Goal: Complete application form

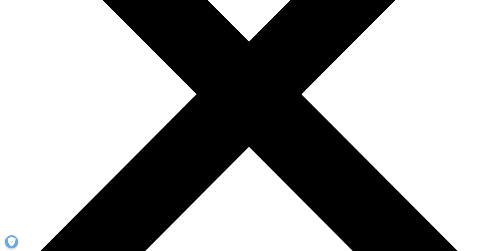
scroll to position [158, 0]
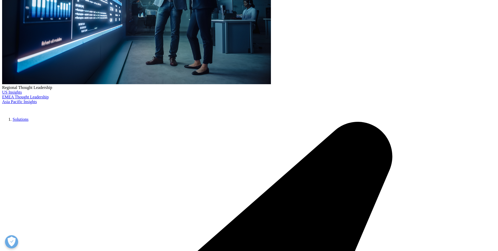
type input "[PERSON_NAME]"
type input "[PERSON_NAME][EMAIL_ADDRESS][PERSON_NAME][DOMAIN_NAME]"
type input "Enterprise [GEOGRAPHIC_DATA]"
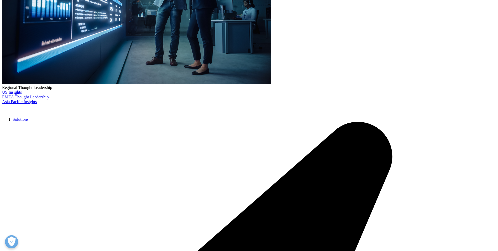
select select "Ireland"
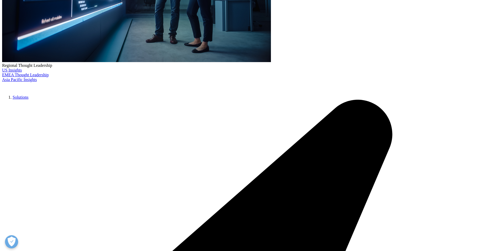
scroll to position [210, 0]
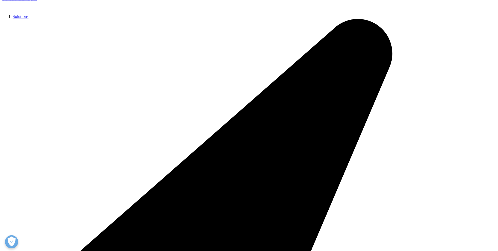
scroll to position [263, 0]
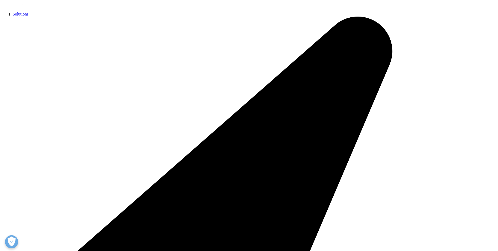
type input "Horizon Scanning"
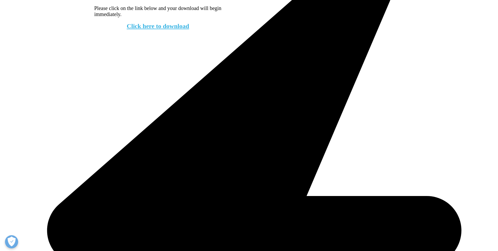
scroll to position [316, 0]
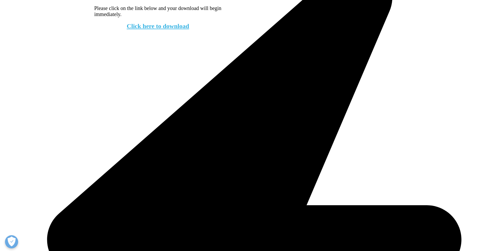
click at [170, 23] on div "Please click on the link below and your download will begin immediately. Click …" at bounding box center [157, 17] width 127 height 24
click at [155, 30] on div "Please click on the link below and your download will begin immediately. Click …" at bounding box center [157, 17] width 127 height 24
click at [155, 29] on link "Click here to download" at bounding box center [158, 26] width 63 height 7
